Goal: Information Seeking & Learning: Understand process/instructions

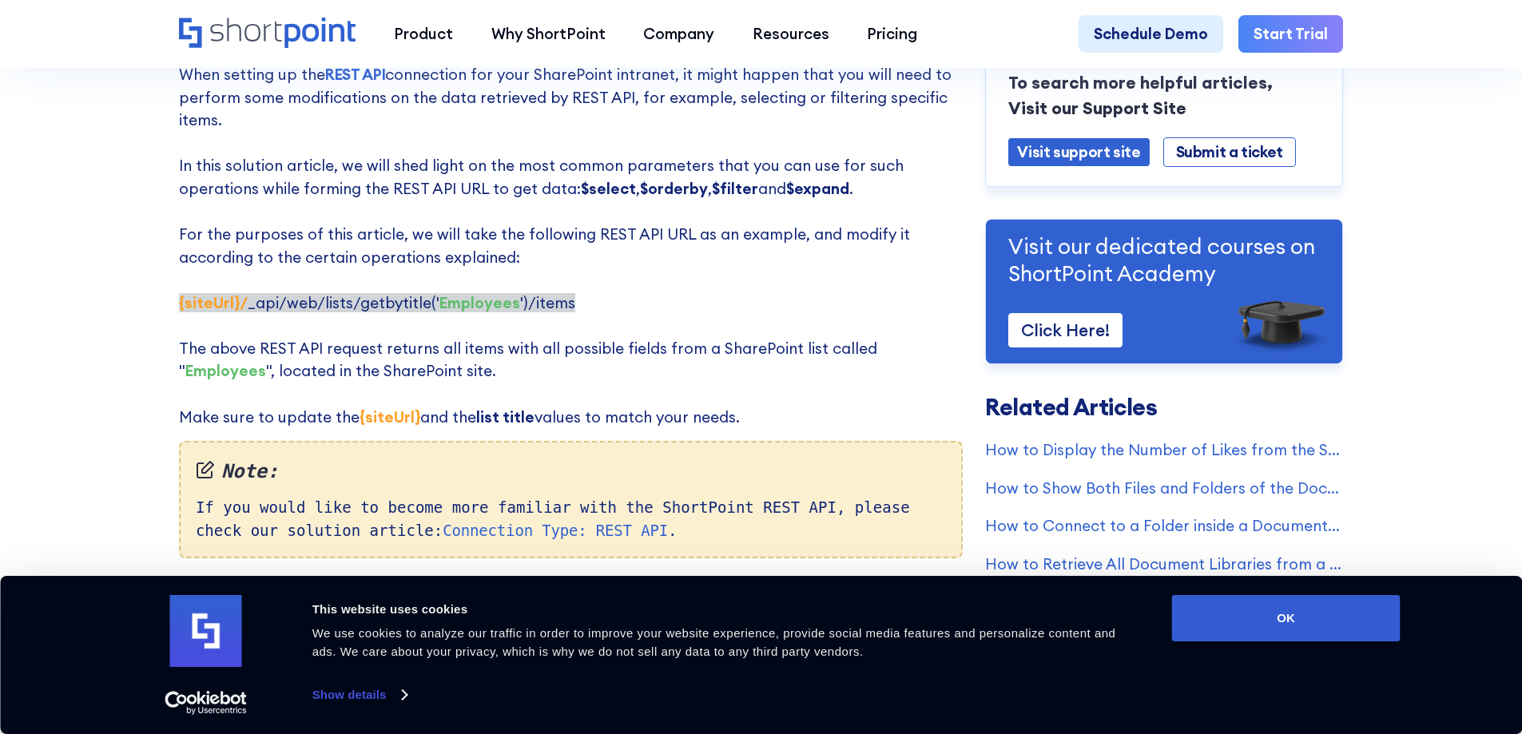
scroll to position [240, 0]
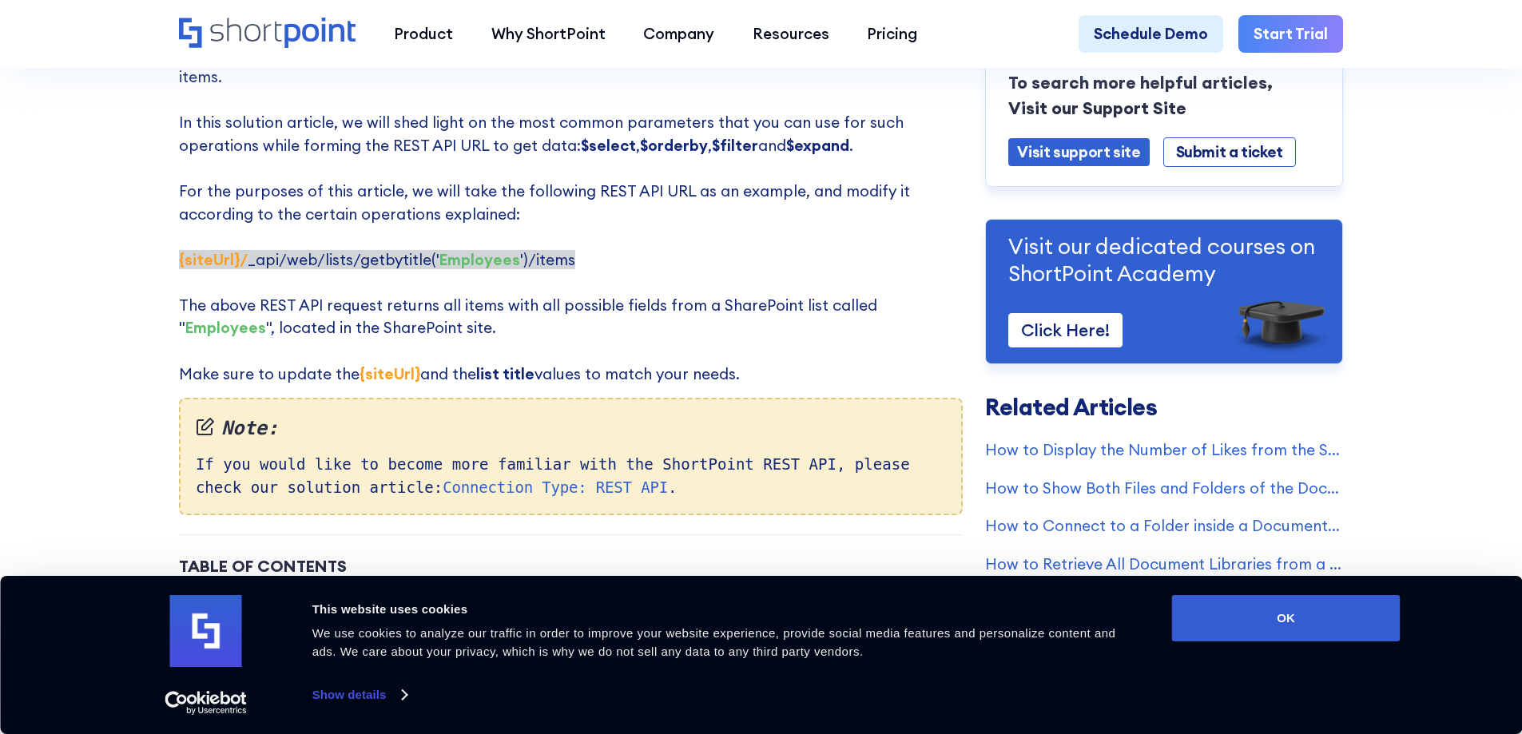
click at [357, 214] on p "When setting up the REST API connection for your SharePoint intranet, it might …" at bounding box center [571, 202] width 784 height 365
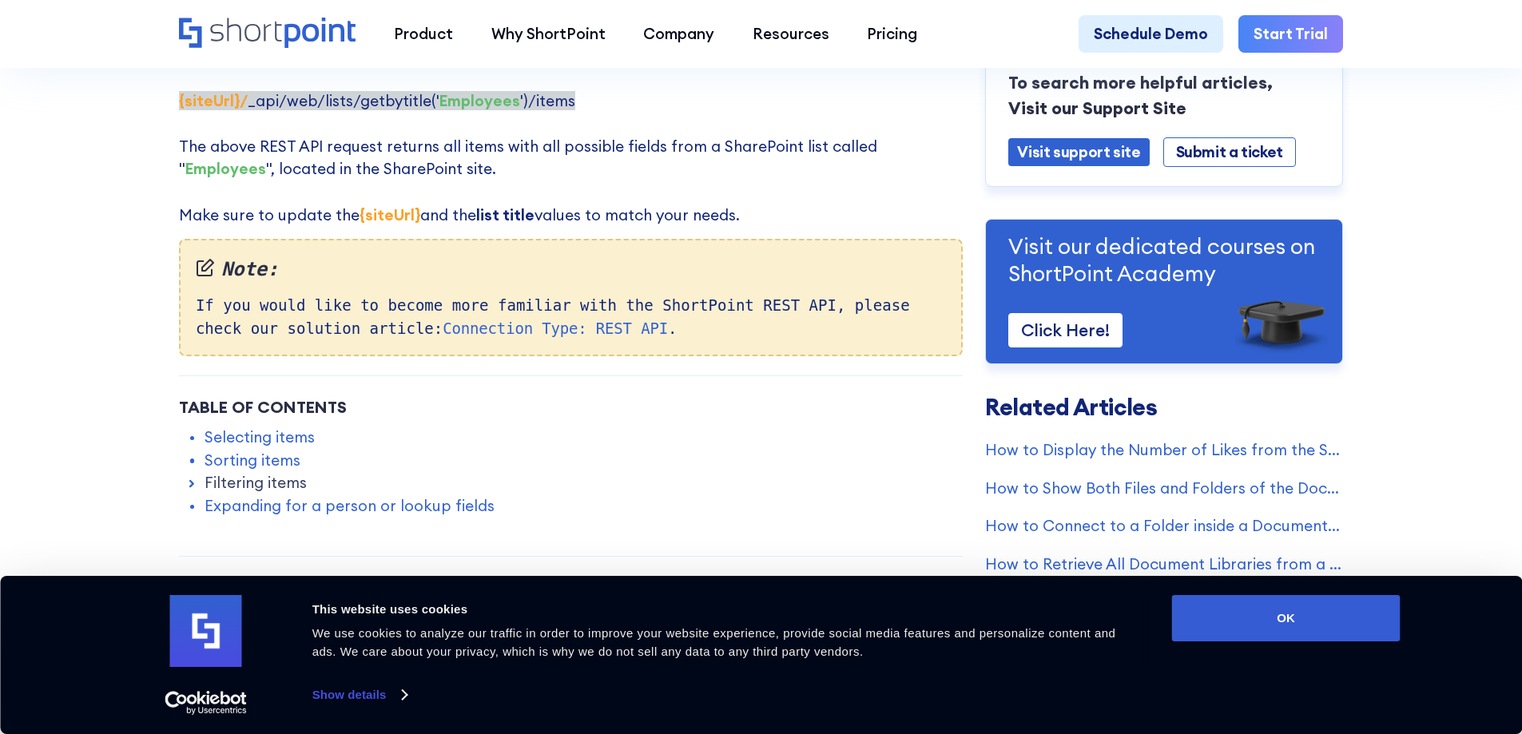
scroll to position [400, 0]
click at [307, 217] on p "When setting up the REST API connection for your SharePoint intranet, it might …" at bounding box center [571, 42] width 784 height 365
drag, startPoint x: 271, startPoint y: 221, endPoint x: 795, endPoint y: 214, distance: 524.3
click at [795, 214] on p "When setting up the REST API connection for your SharePoint intranet, it might …" at bounding box center [571, 42] width 784 height 365
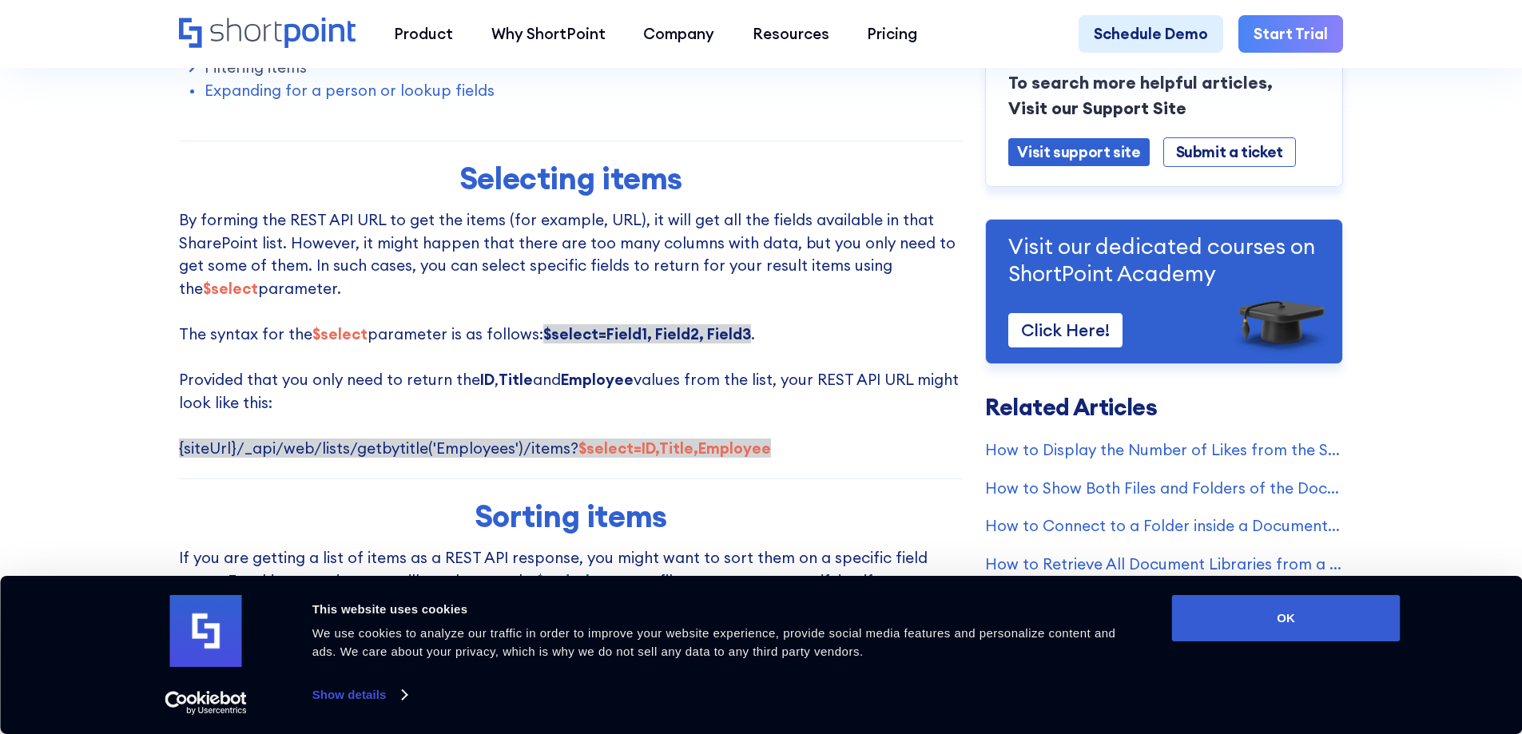
scroll to position [879, 0]
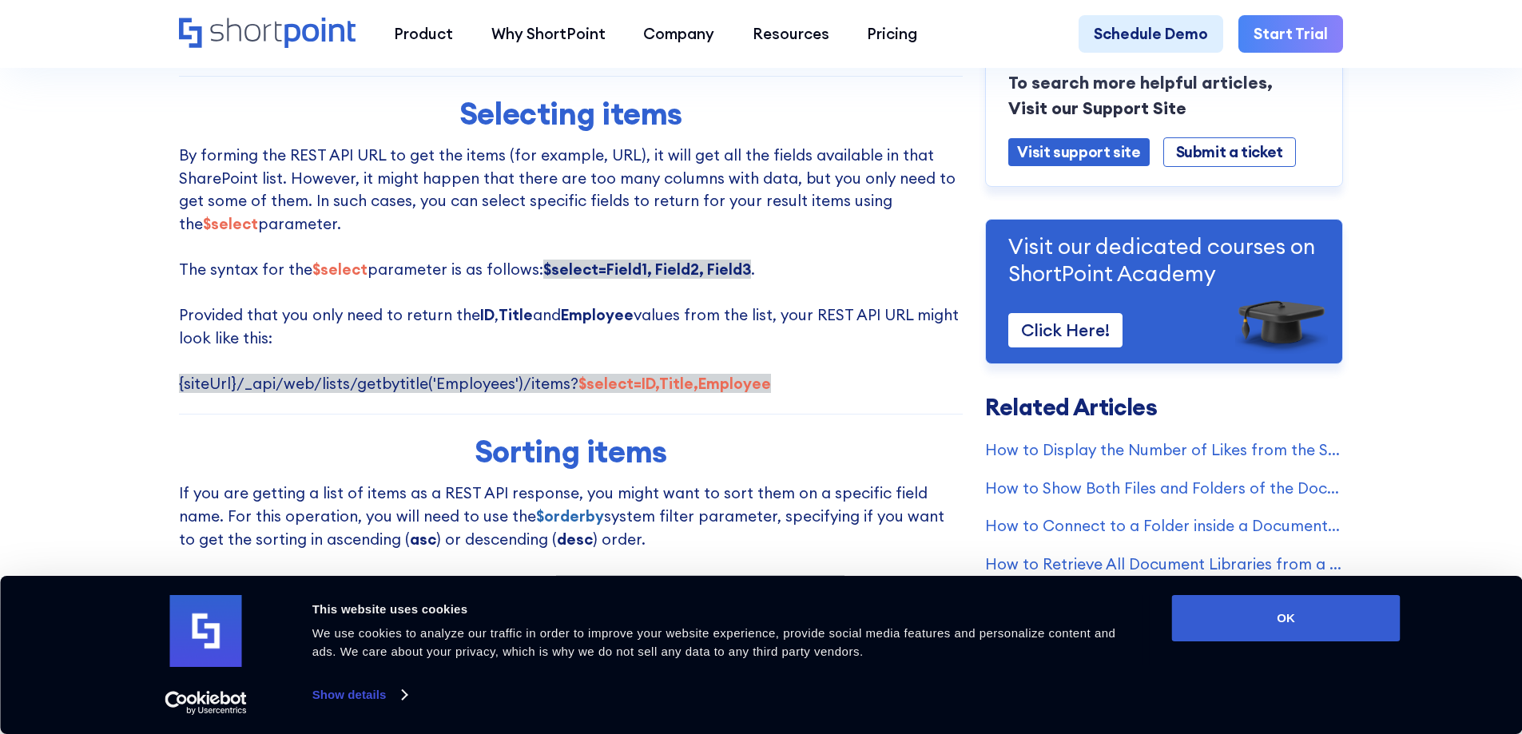
click at [435, 358] on p "By forming the REST API URL to get the items (for example, URL), it will get al…" at bounding box center [571, 269] width 784 height 251
click at [300, 339] on p "By forming the REST API URL to get the items (for example, URL), it will get al…" at bounding box center [571, 269] width 784 height 251
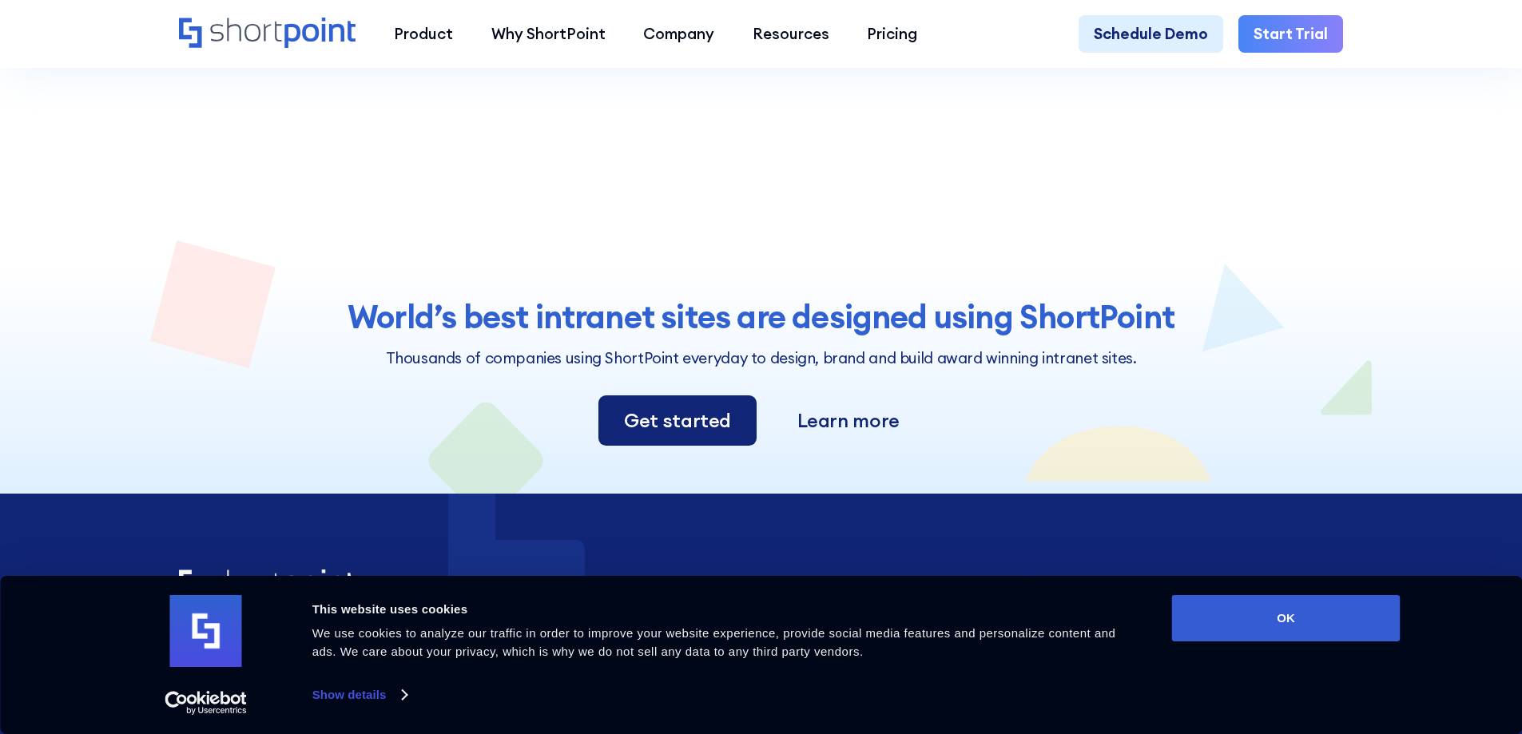
scroll to position [4795, 0]
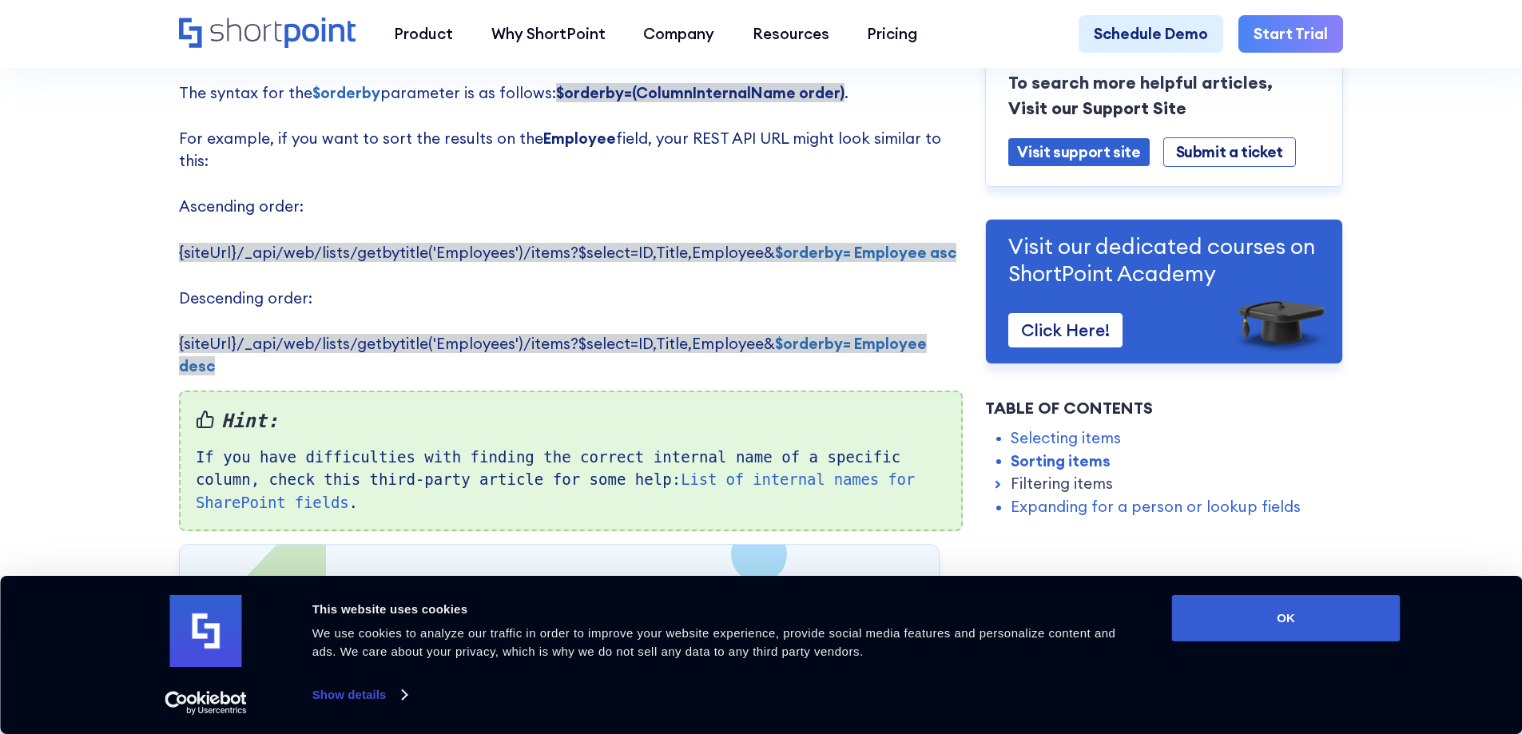
scroll to position [1279, 0]
